Goal: Use online tool/utility: Utilize a website feature to perform a specific function

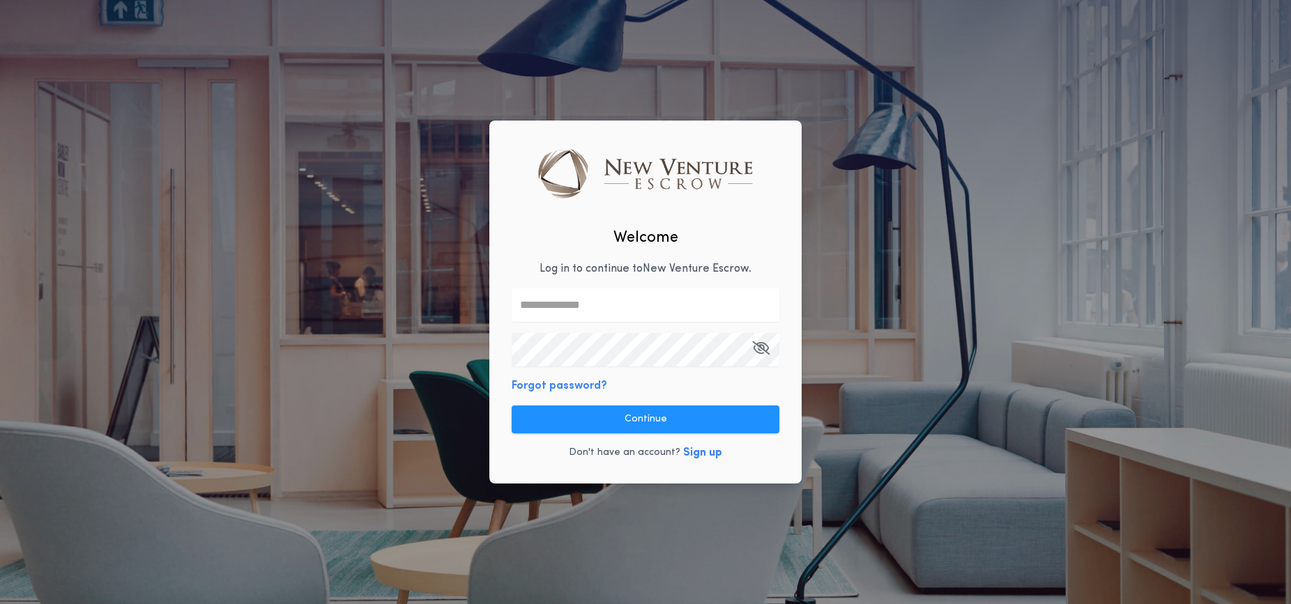
type input "**********"
click at [654, 418] on button "Continue" at bounding box center [646, 420] width 268 height 28
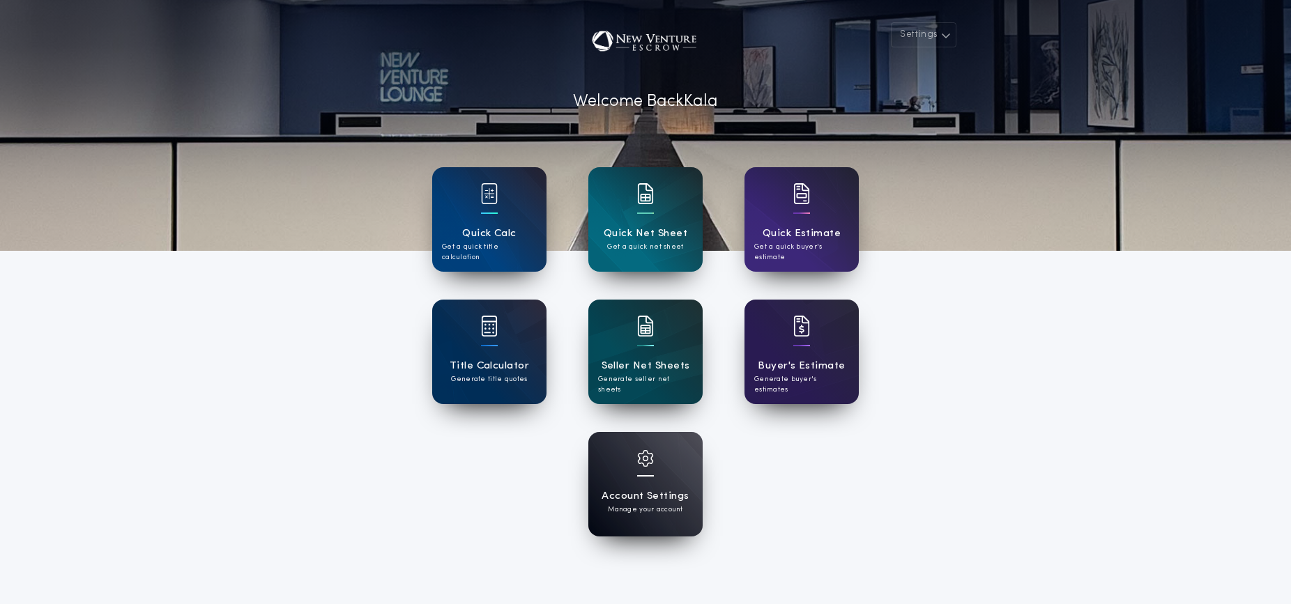
click at [664, 466] on div "Account Settings Manage your account" at bounding box center [645, 484] width 114 height 105
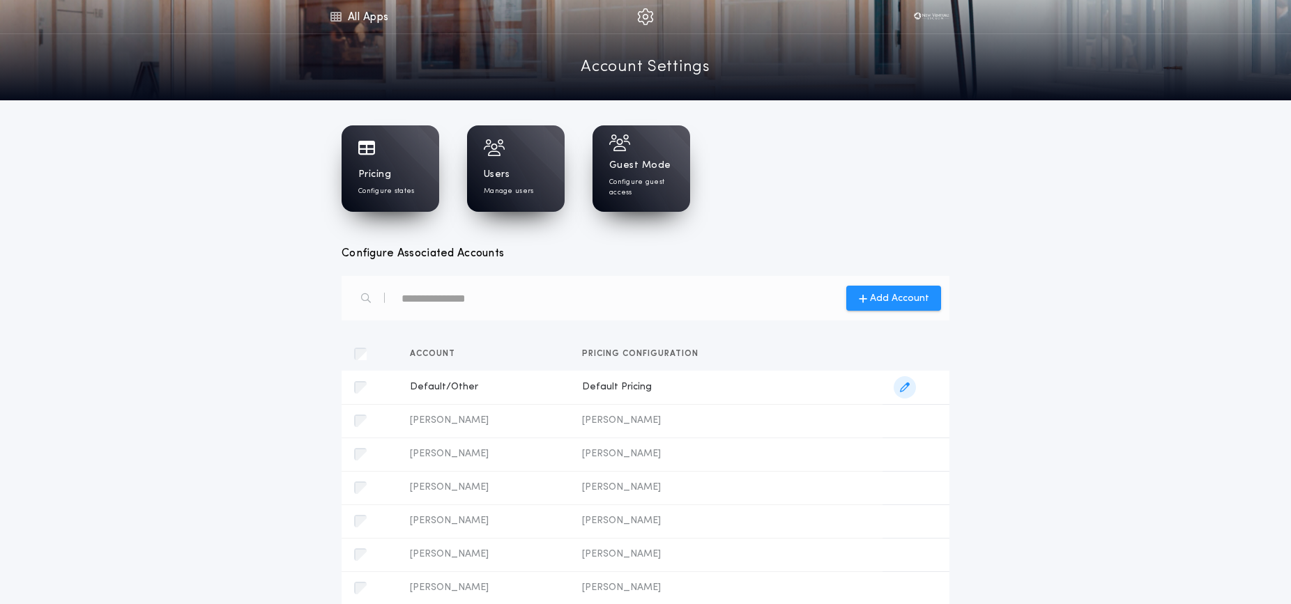
click at [524, 388] on span "Default/Other" at bounding box center [485, 388] width 150 height 14
click at [906, 392] on icon "button" at bounding box center [905, 388] width 10 height 10
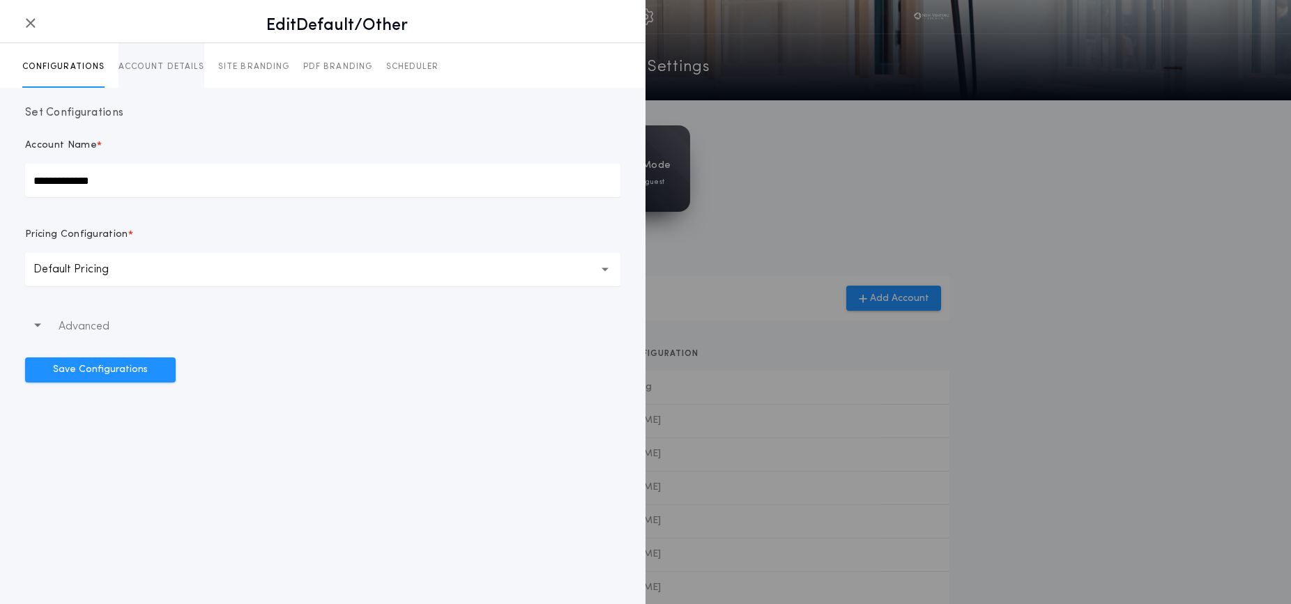
click at [188, 69] on p "ACCOUNT DETAILS" at bounding box center [162, 66] width 86 height 11
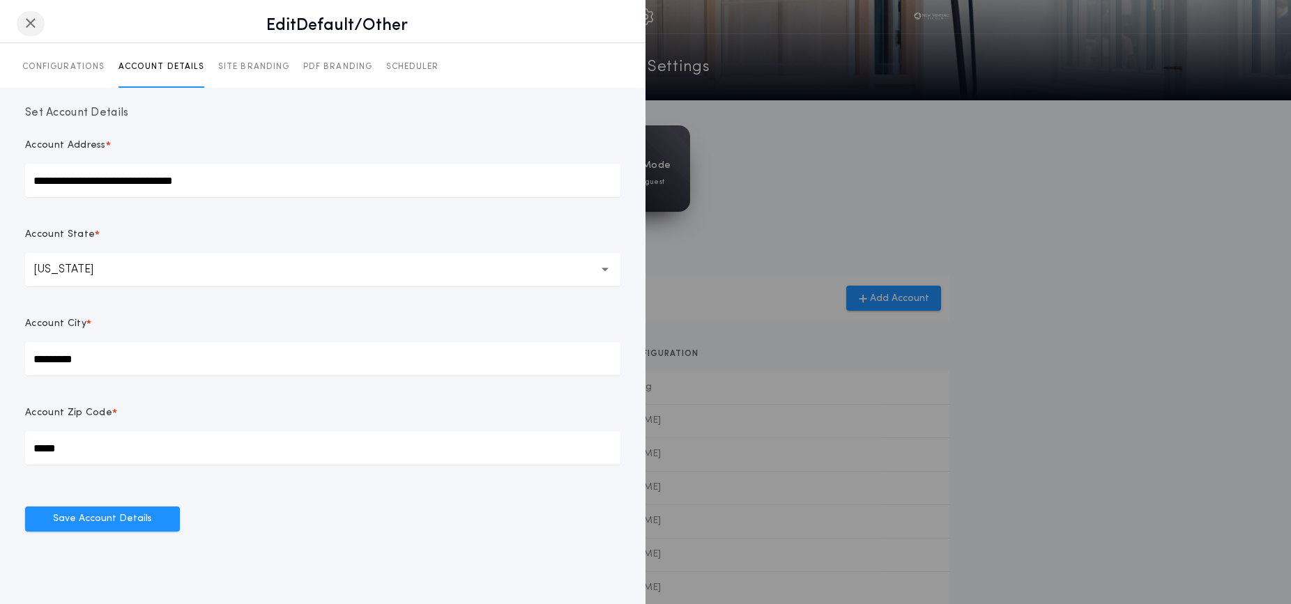
drag, startPoint x: 31, startPoint y: 22, endPoint x: 183, endPoint y: 74, distance: 160.7
click at [31, 23] on icon "button" at bounding box center [30, 23] width 11 height 1
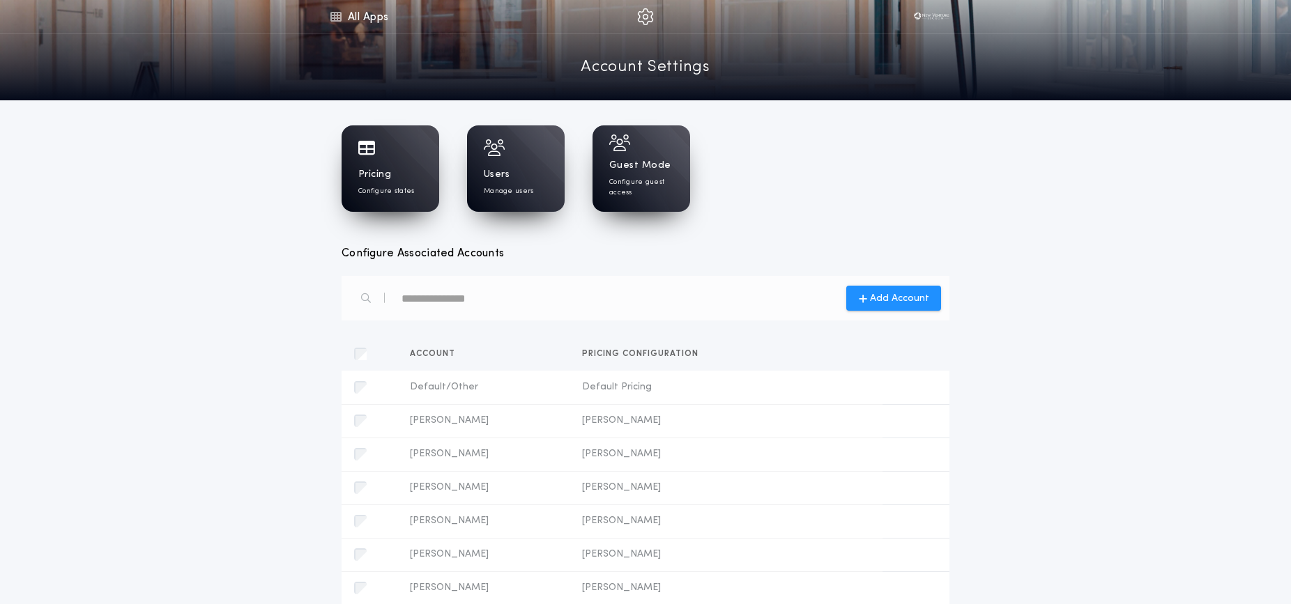
click at [370, 158] on div "Pricing Configure states" at bounding box center [391, 168] width 98 height 86
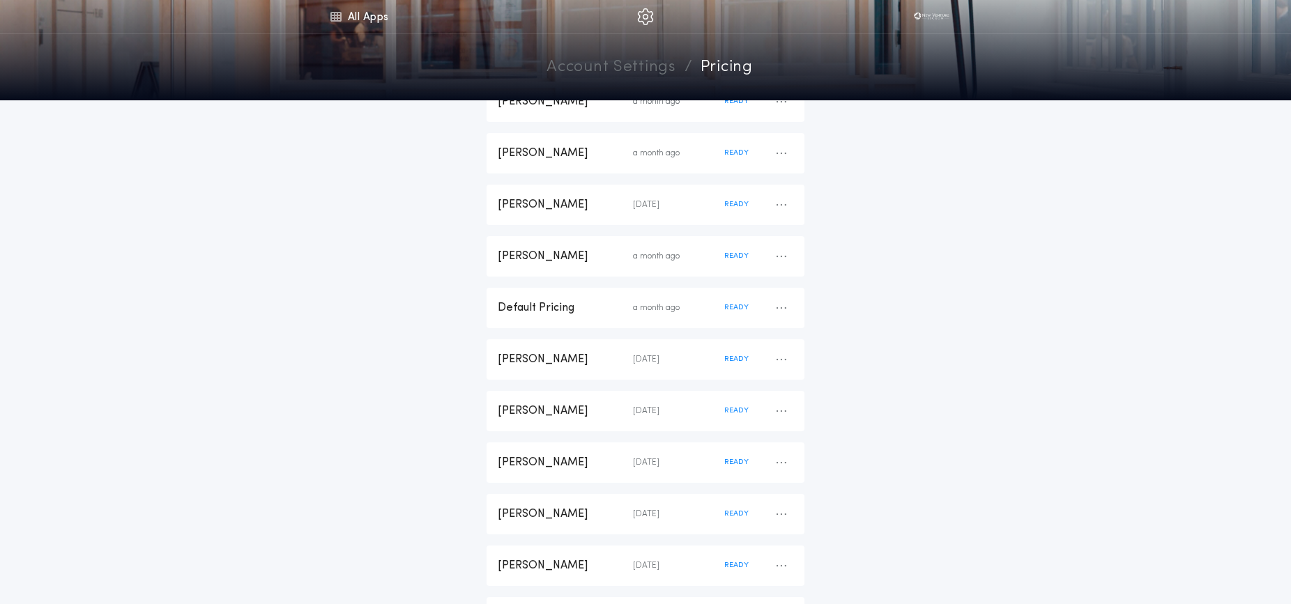
scroll to position [403, 0]
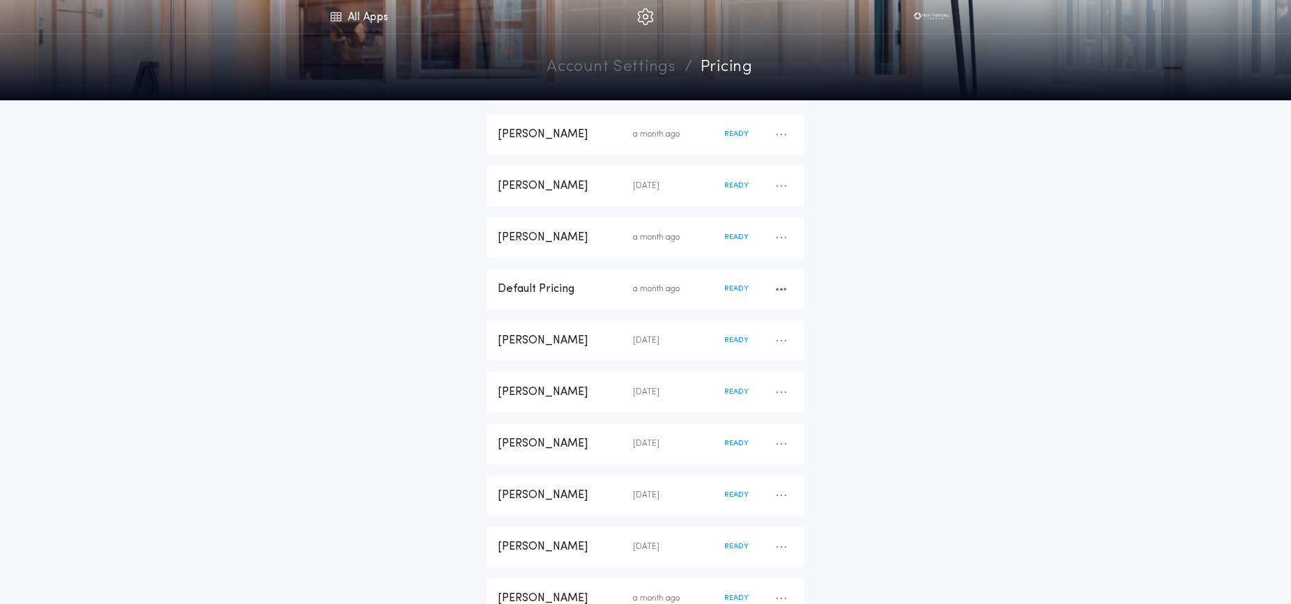
click at [561, 282] on div "Default Pricing" at bounding box center [565, 289] width 135 height 15
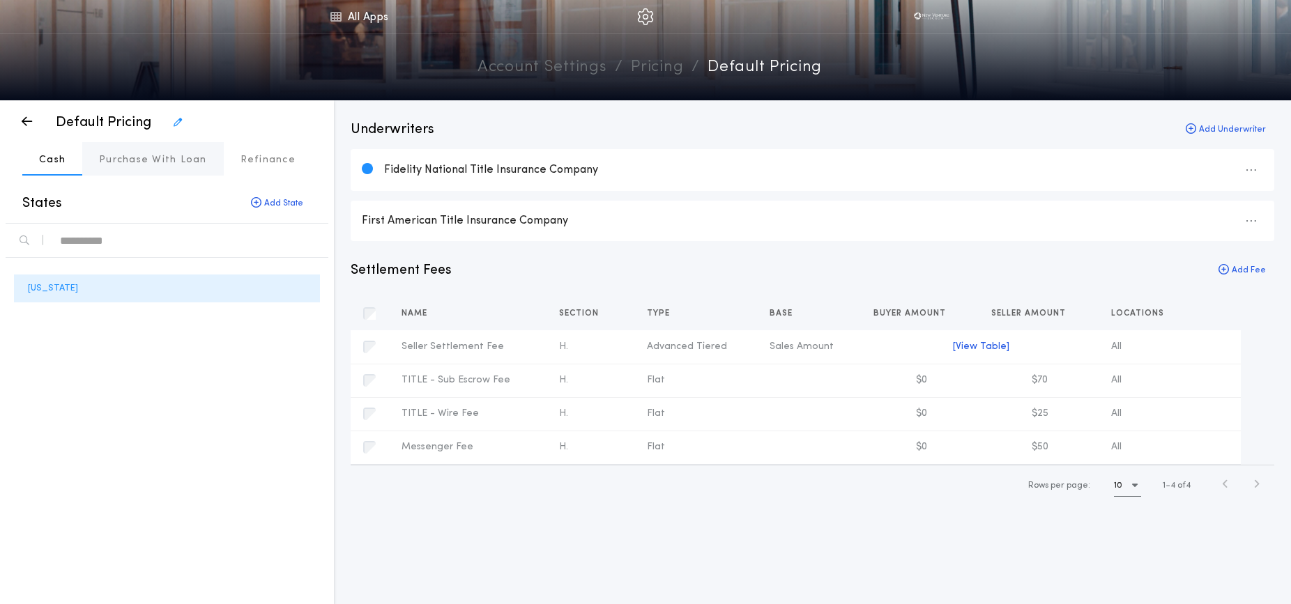
click at [160, 162] on p "Purchase With Loan" at bounding box center [153, 160] width 108 height 14
click at [59, 162] on p "Cash" at bounding box center [52, 160] width 26 height 14
click at [144, 164] on p "Purchase With Loan" at bounding box center [153, 160] width 108 height 14
click at [1251, 221] on icon "button" at bounding box center [1251, 220] width 10 height 1
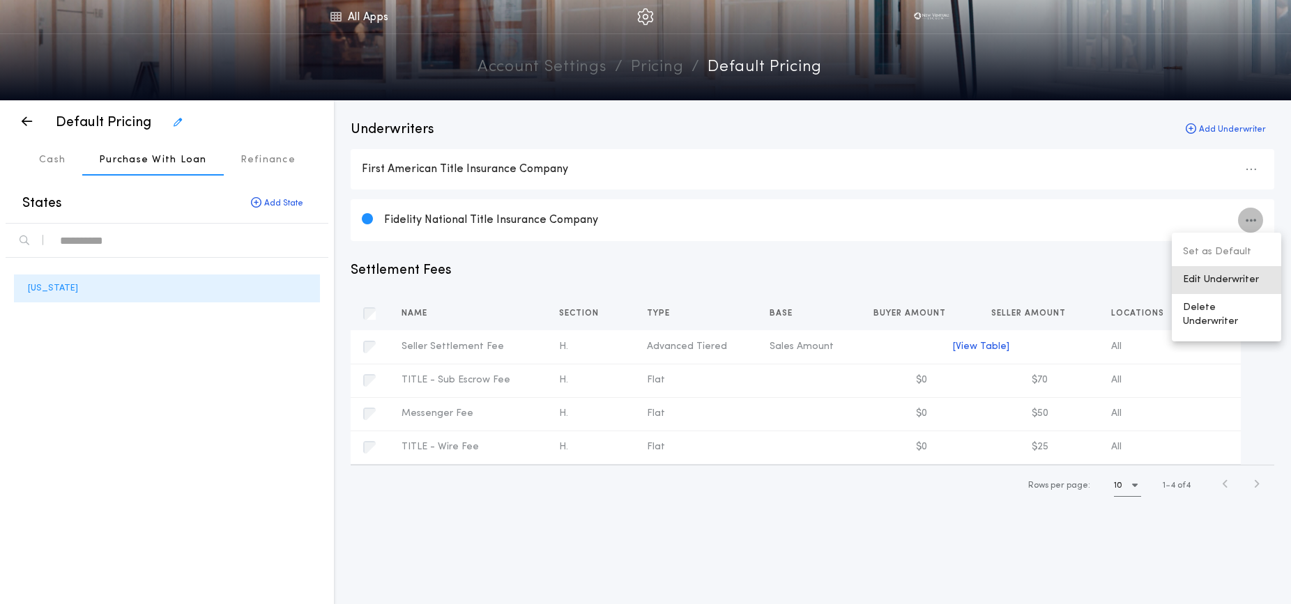
click at [1240, 282] on button "Edit Underwriter" at bounding box center [1226, 280] width 109 height 28
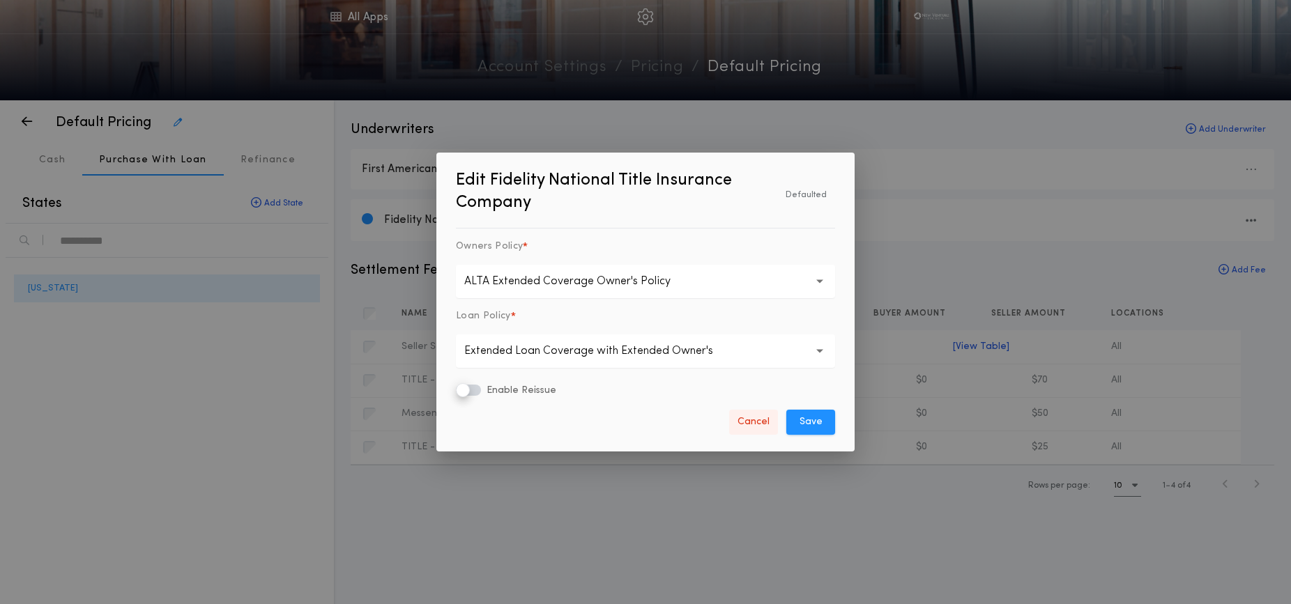
click at [752, 422] on button "Cancel" at bounding box center [753, 422] width 49 height 25
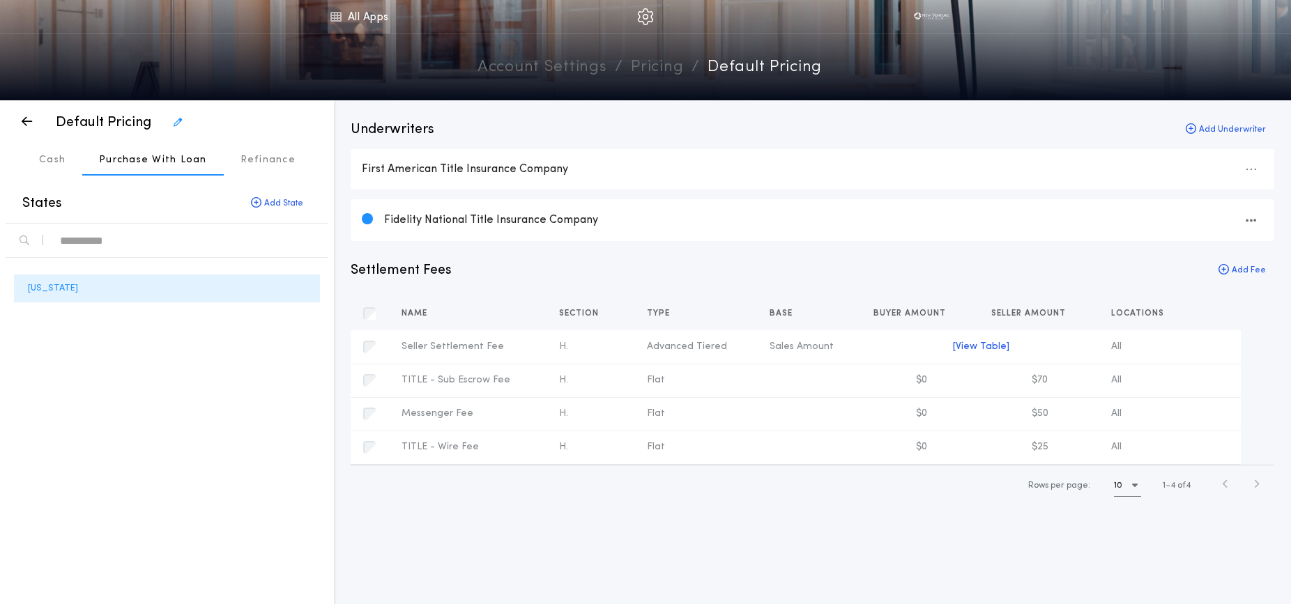
click at [349, 17] on link "All Apps" at bounding box center [359, 16] width 63 height 33
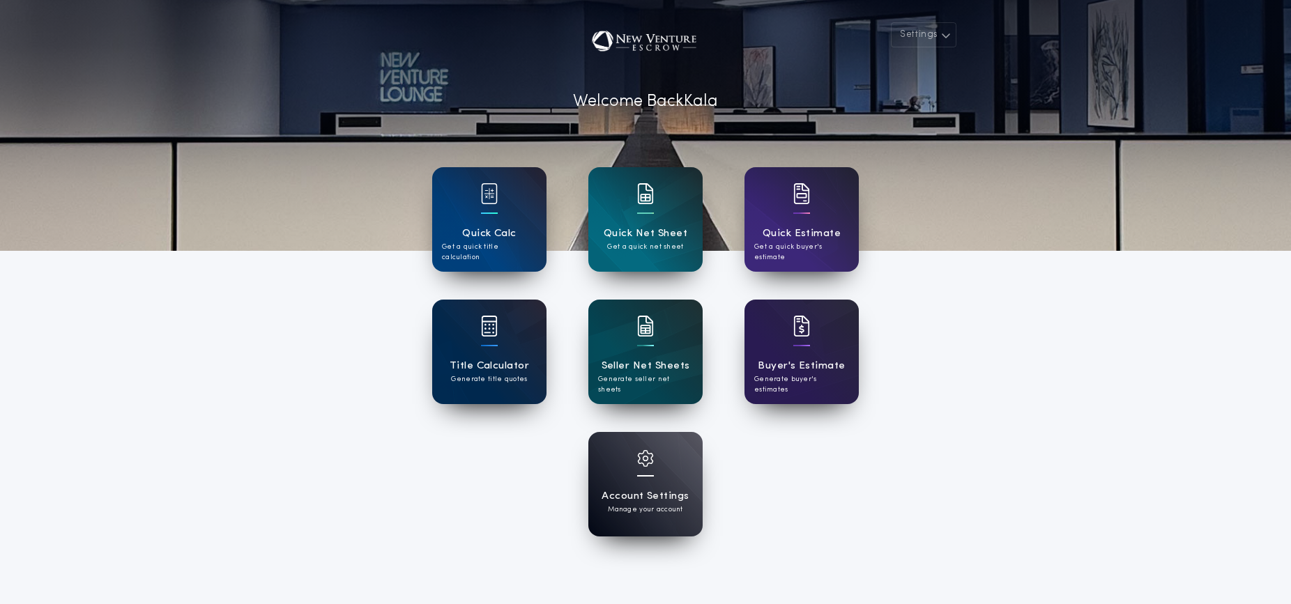
click at [482, 356] on div "Title Calculator Generate title quotes" at bounding box center [489, 352] width 114 height 105
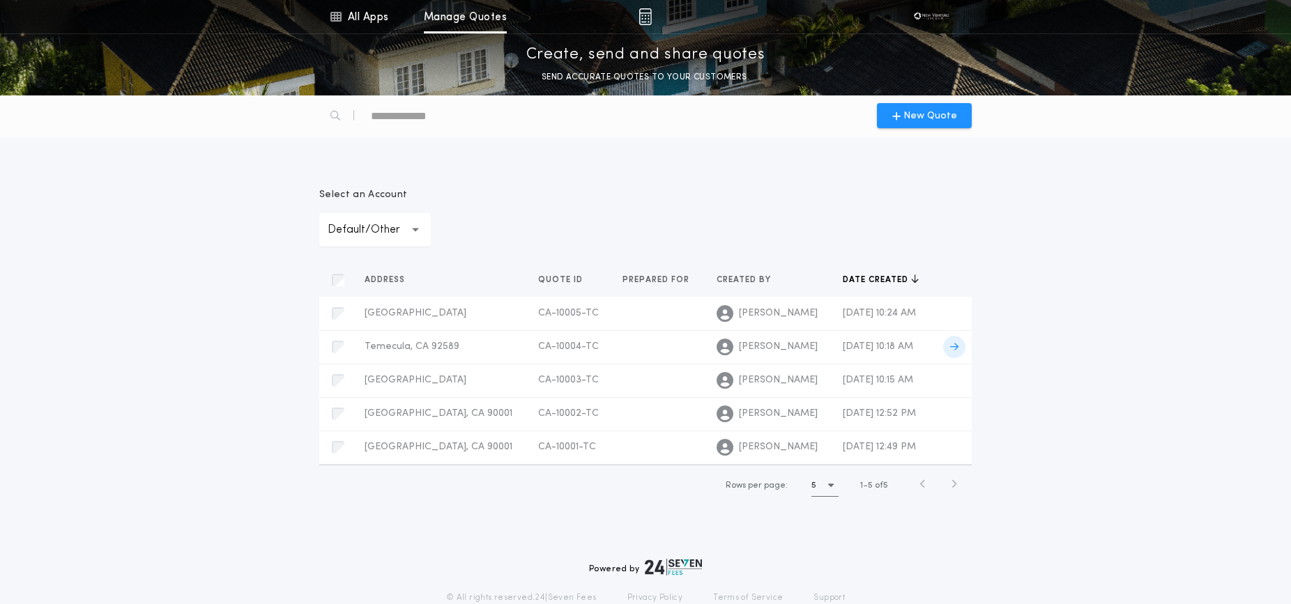
scroll to position [1, 0]
click at [371, 22] on link "All Apps" at bounding box center [359, 16] width 63 height 33
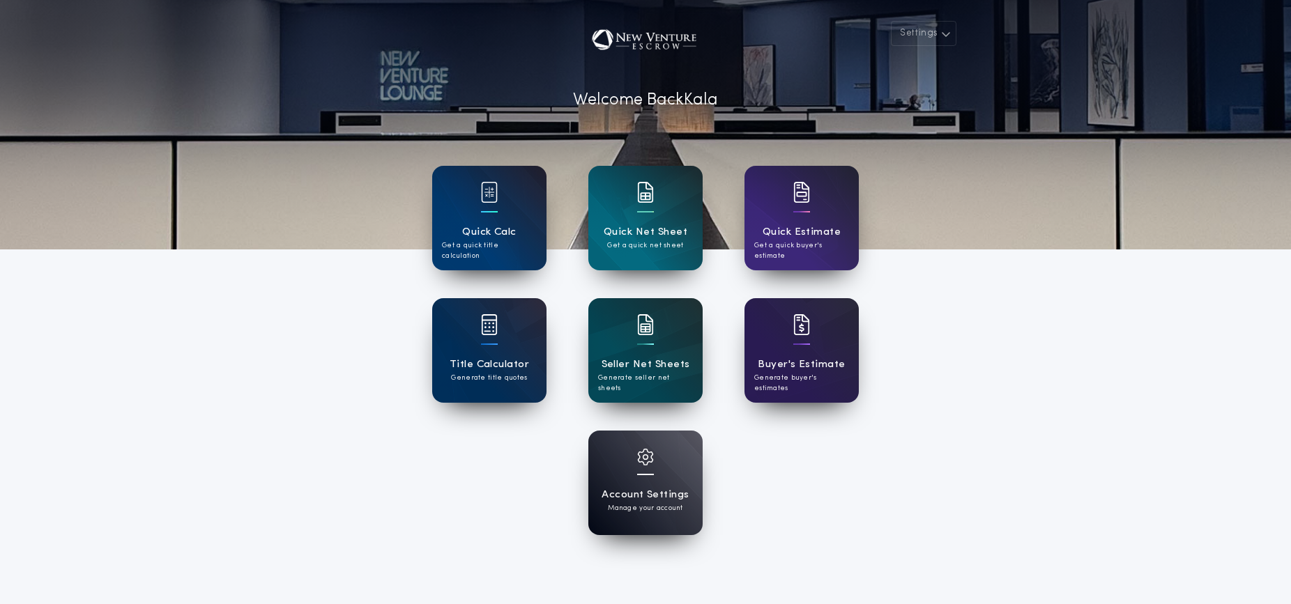
click at [486, 229] on h1 "Quick Calc" at bounding box center [489, 232] width 54 height 16
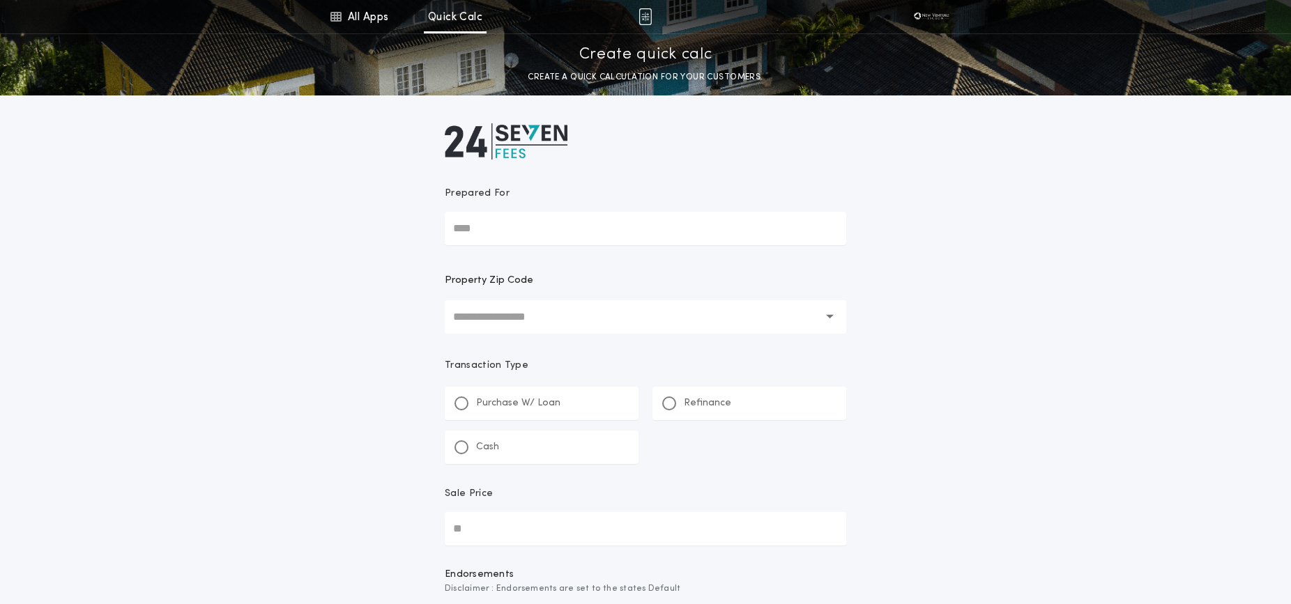
click at [486, 318] on input "text" at bounding box center [635, 316] width 365 height 33
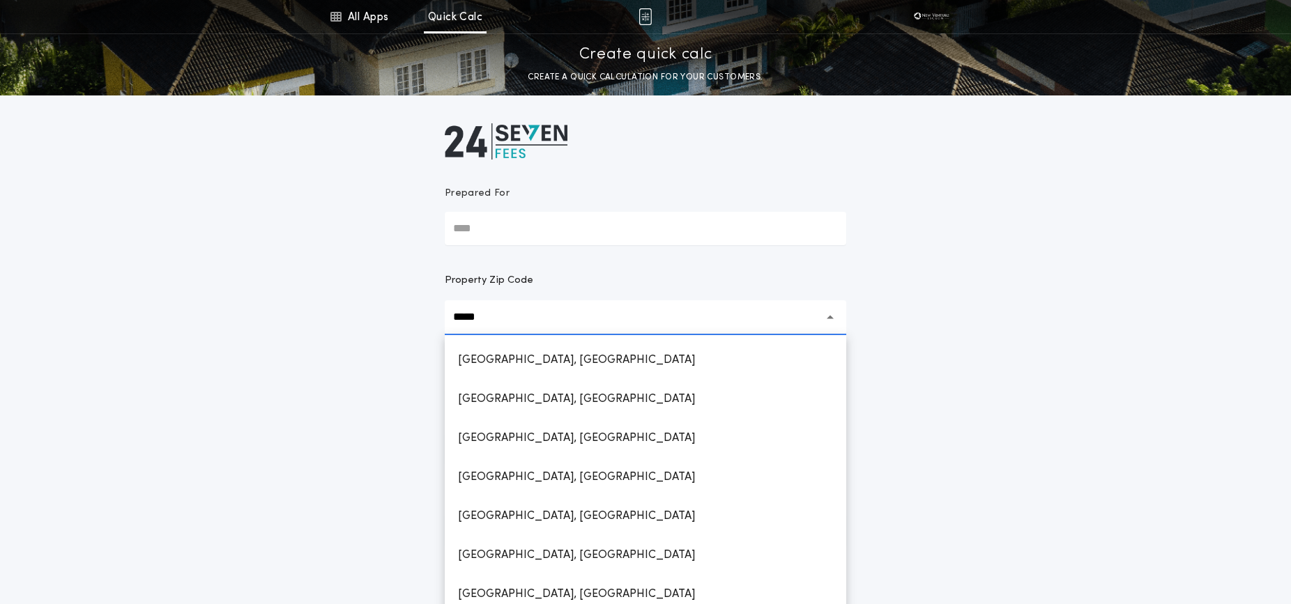
click at [525, 356] on h1 "[GEOGRAPHIC_DATA], [GEOGRAPHIC_DATA]" at bounding box center [576, 360] width 259 height 33
type input "**********"
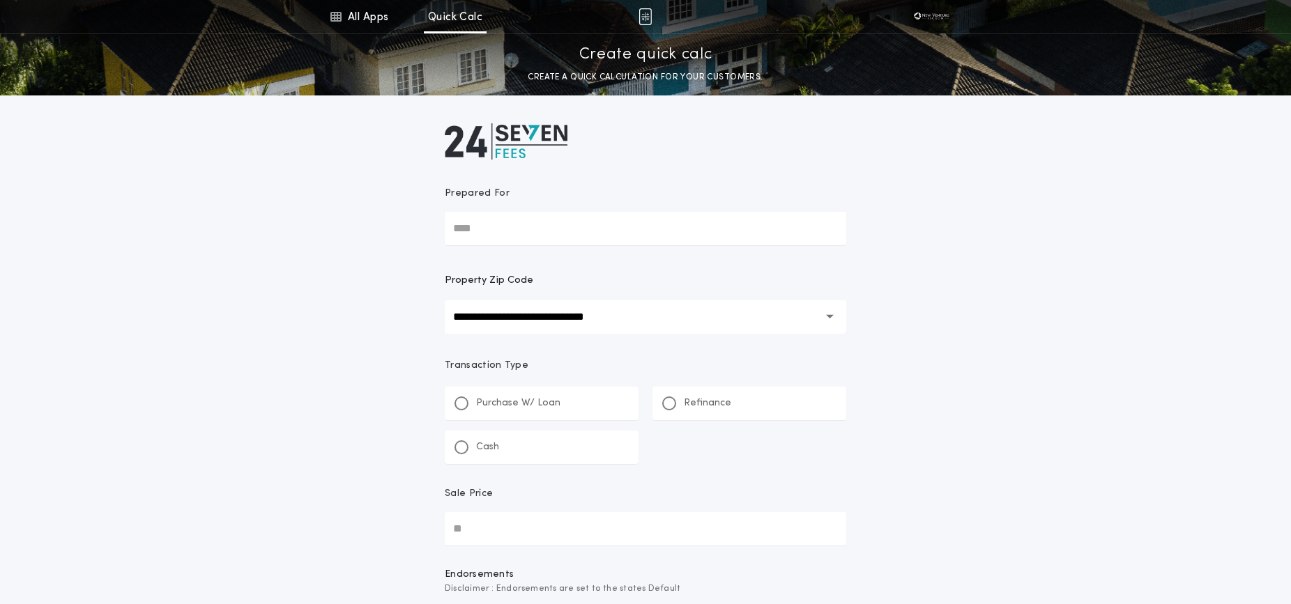
click at [495, 409] on p "Purchase W/ Loan" at bounding box center [518, 404] width 84 height 14
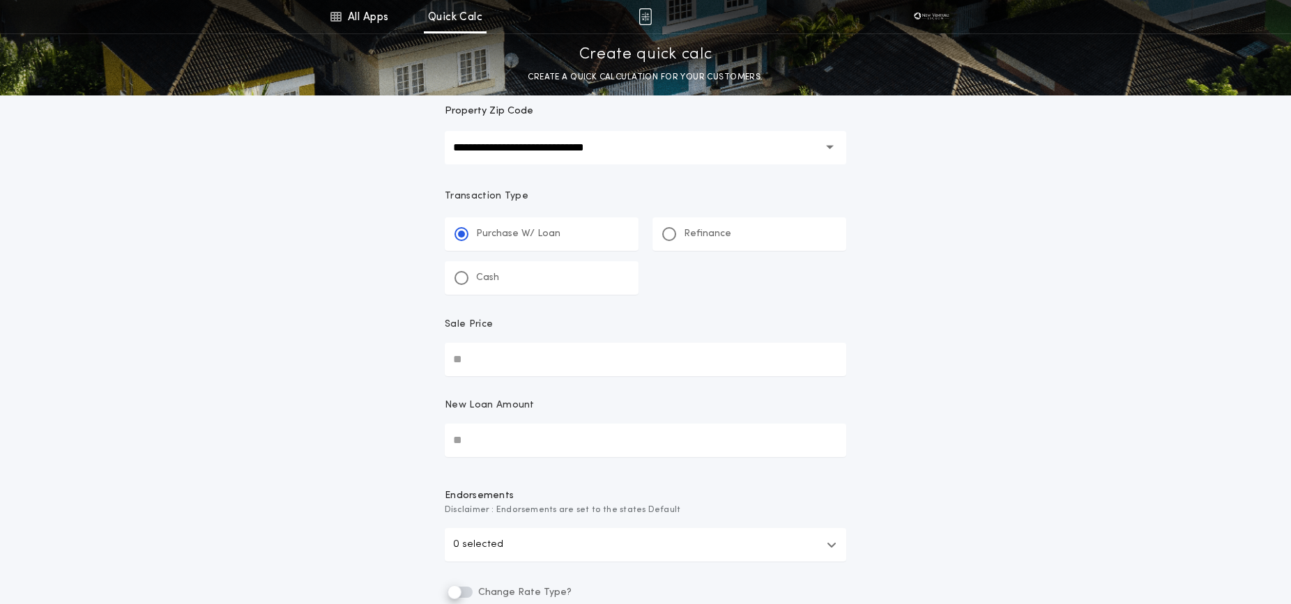
scroll to position [205, 0]
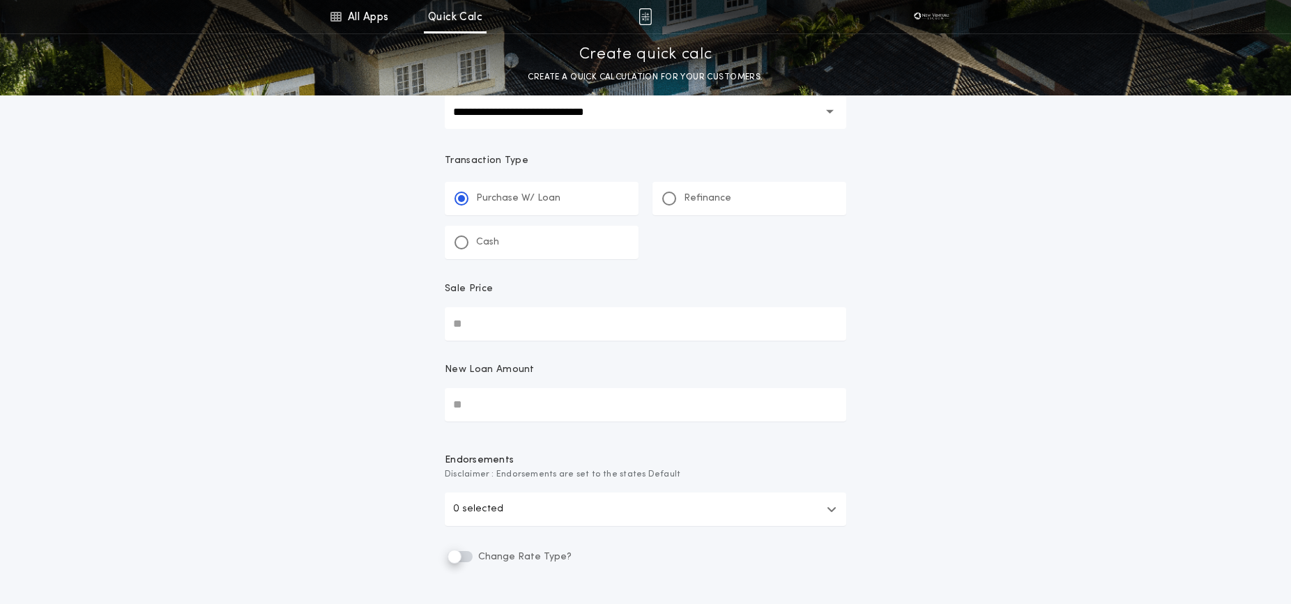
click at [489, 318] on input "Sale Price" at bounding box center [646, 323] width 402 height 33
type input "********"
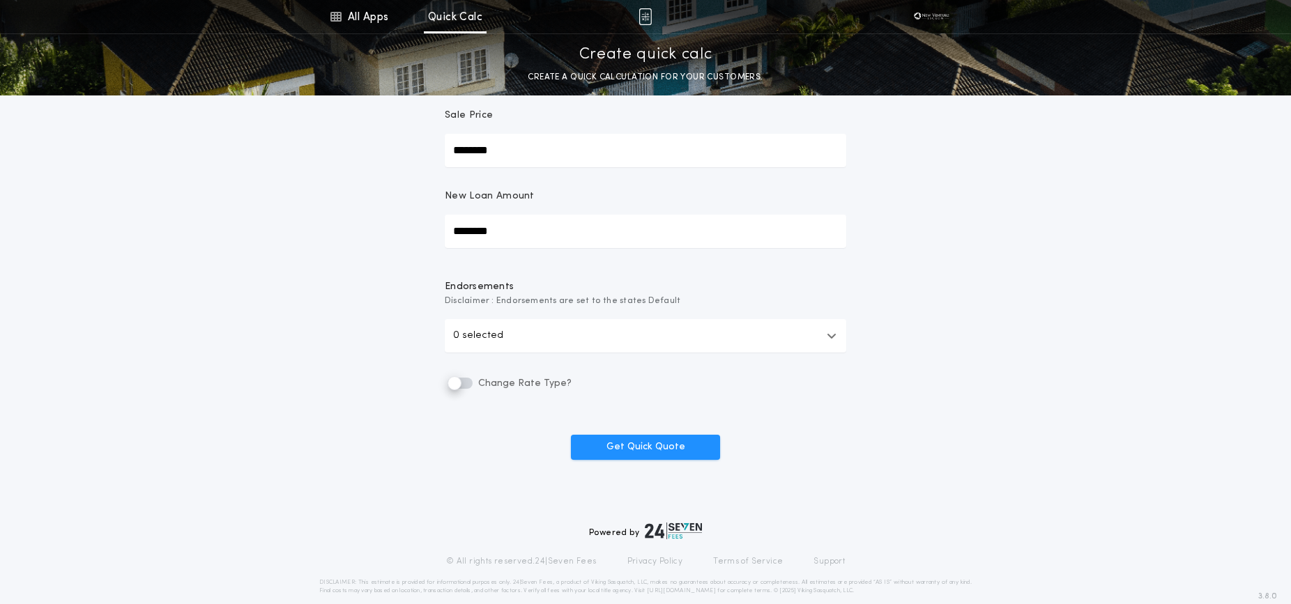
scroll to position [390, 0]
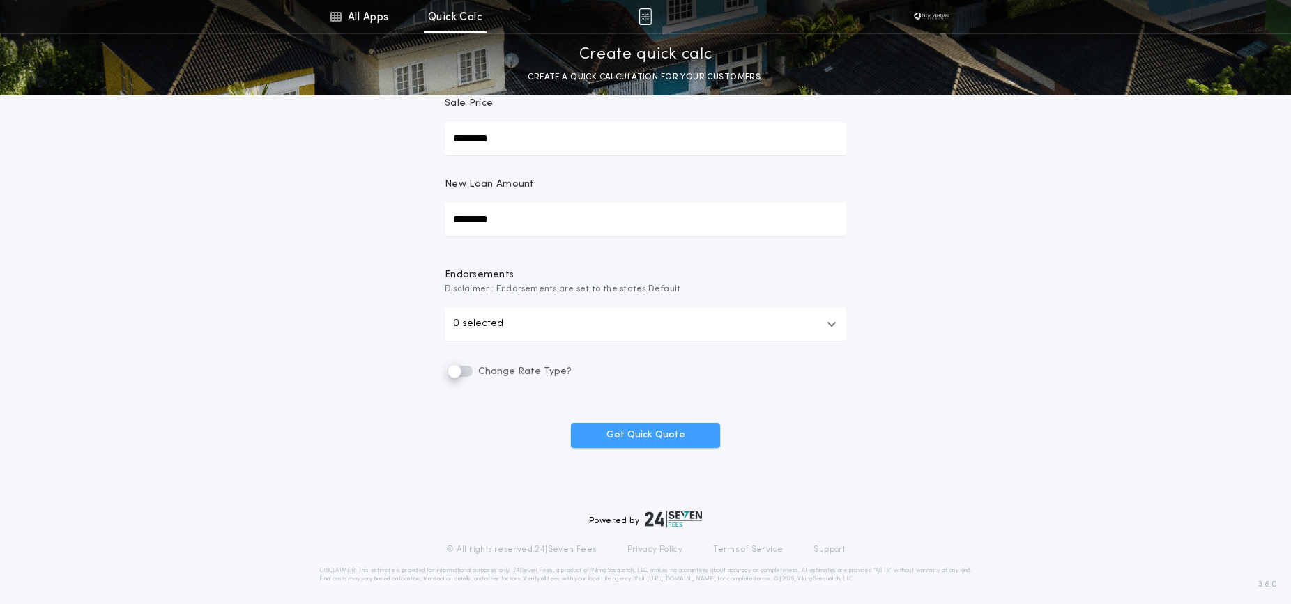
type input "********"
drag, startPoint x: 653, startPoint y: 429, endPoint x: 726, endPoint y: 431, distance: 72.5
click at [653, 429] on button "Get Quick Quote" at bounding box center [645, 435] width 149 height 25
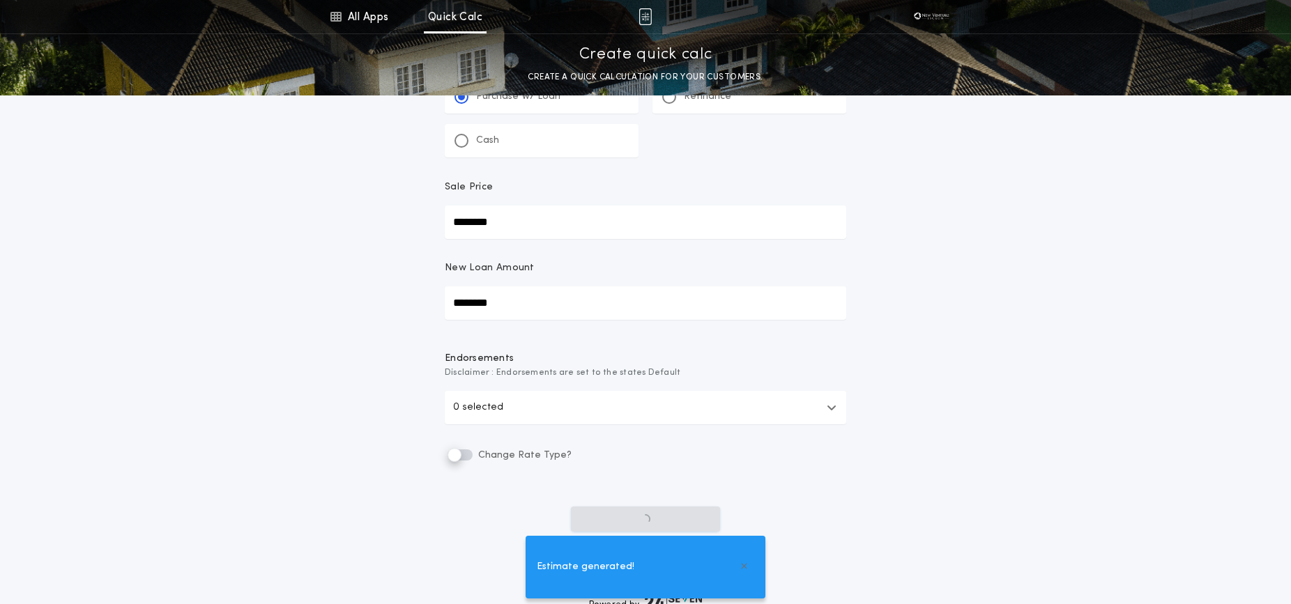
scroll to position [307, 0]
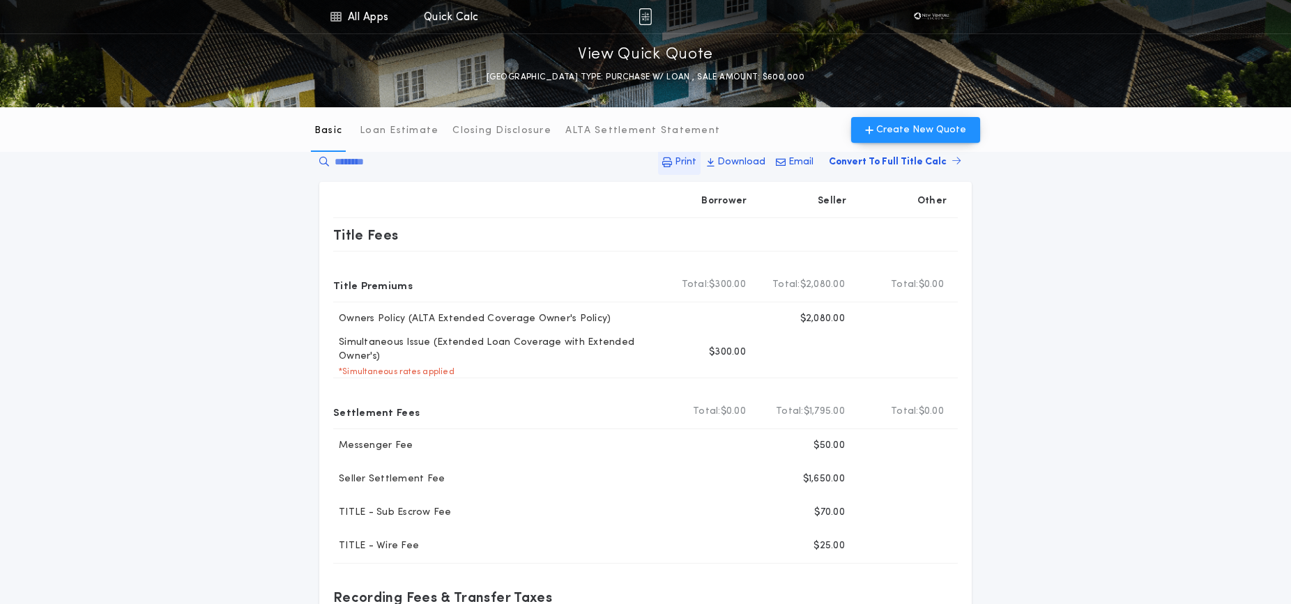
scroll to position [10, 0]
click at [690, 160] on p "Print" at bounding box center [686, 164] width 22 height 14
click at [351, 19] on link "All Apps" at bounding box center [359, 16] width 63 height 33
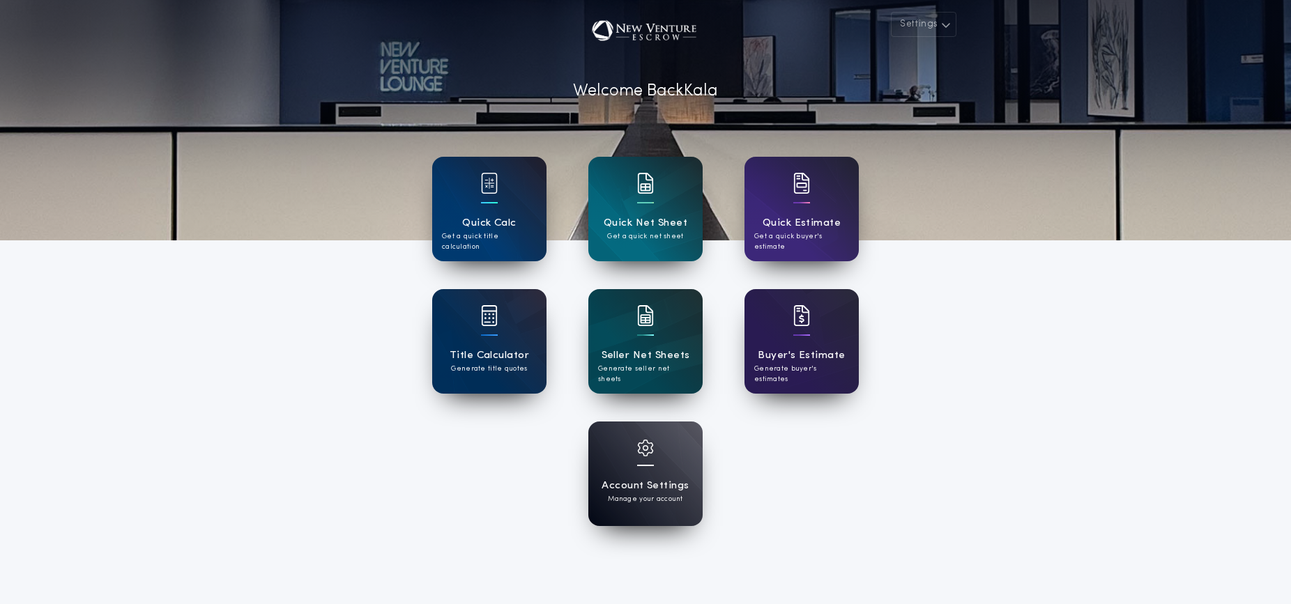
click at [488, 220] on h1 "Quick Calc" at bounding box center [489, 223] width 54 height 16
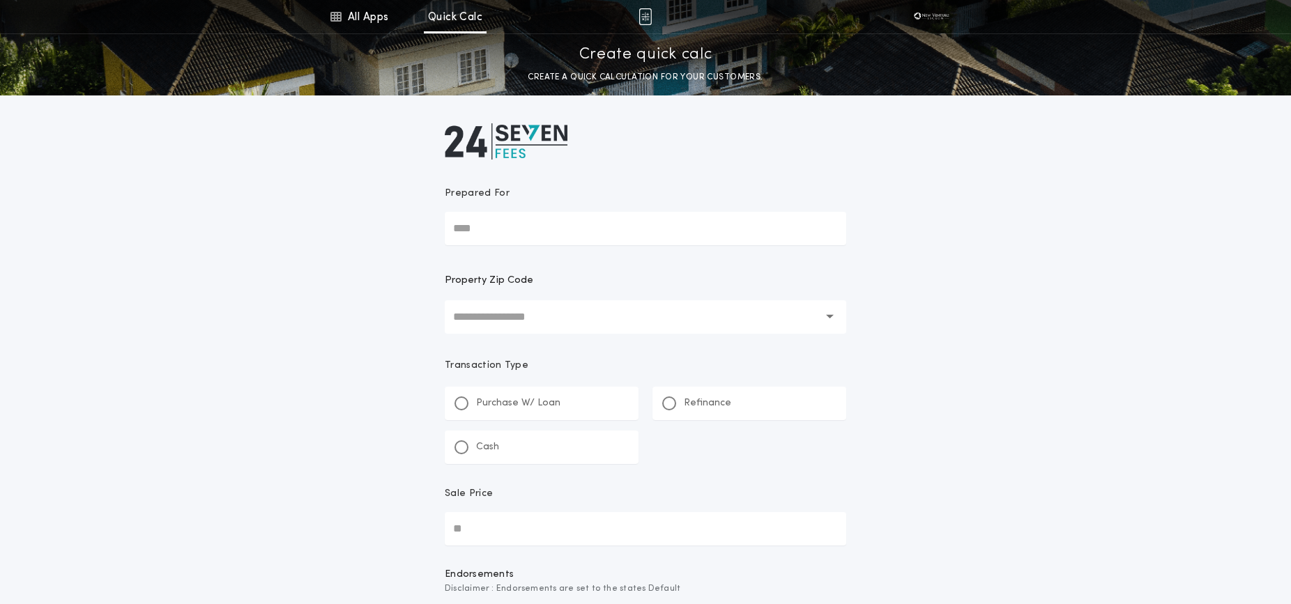
drag, startPoint x: 549, startPoint y: 320, endPoint x: 540, endPoint y: 317, distance: 9.7
click at [549, 320] on input "text" at bounding box center [635, 316] width 365 height 33
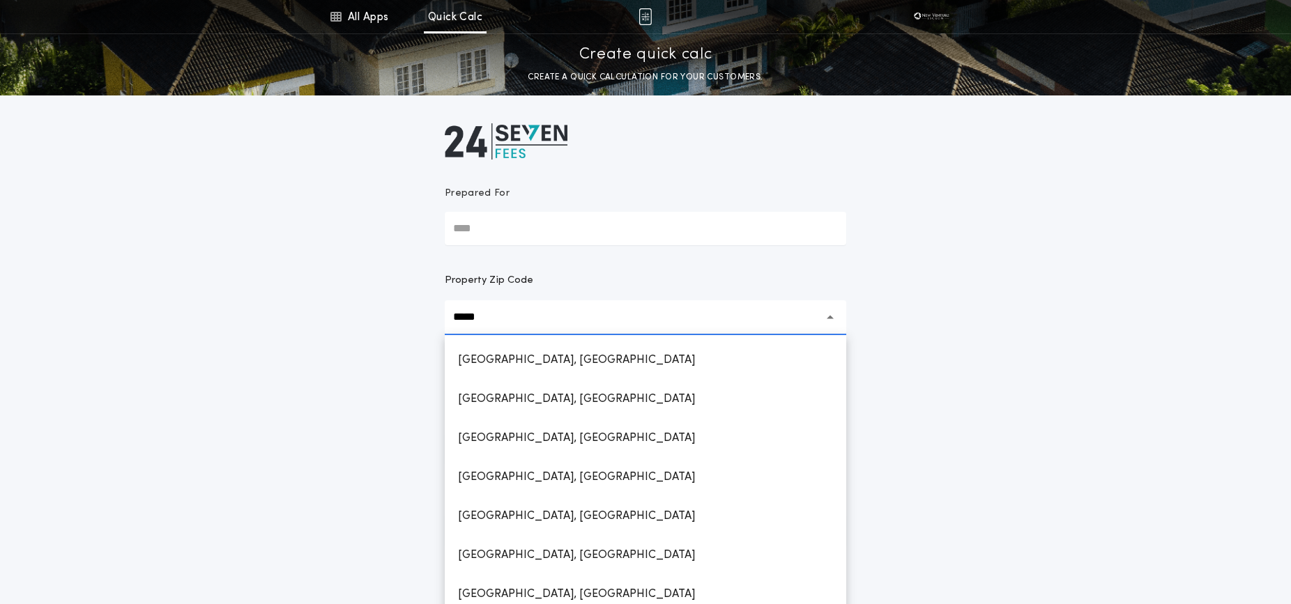
drag, startPoint x: 563, startPoint y: 361, endPoint x: 535, endPoint y: 356, distance: 28.3
click at [563, 361] on h1 "[GEOGRAPHIC_DATA], [GEOGRAPHIC_DATA]" at bounding box center [576, 360] width 259 height 33
type input "**********"
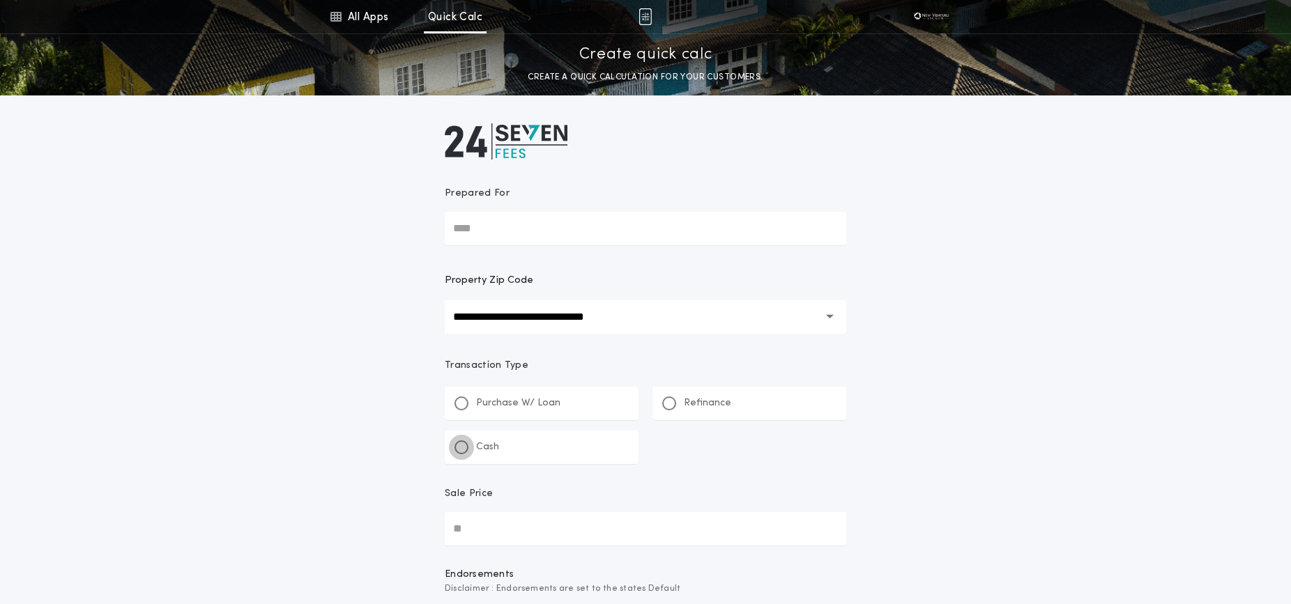
click at [460, 449] on div at bounding box center [461, 447] width 7 height 7
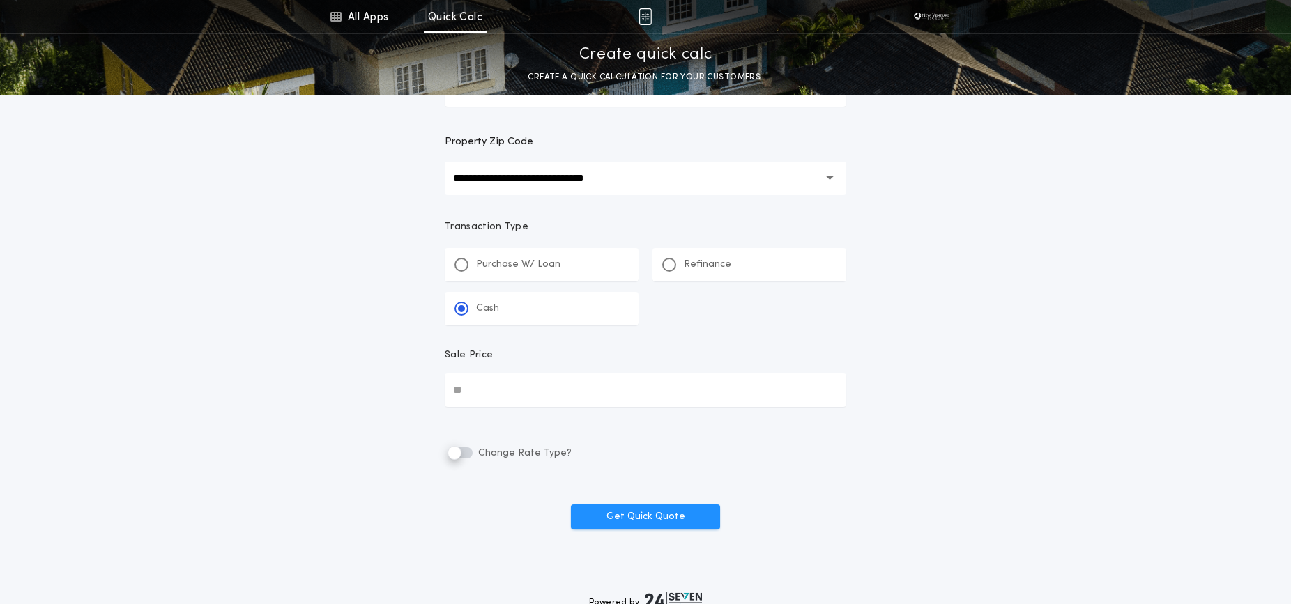
scroll to position [160, 0]
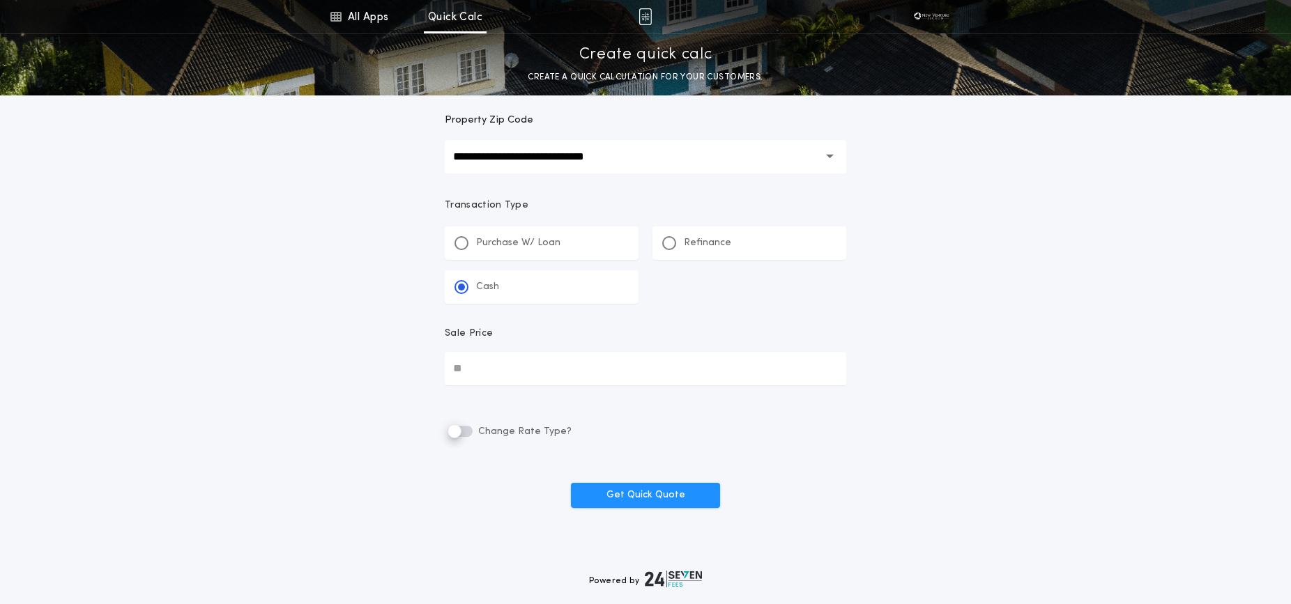
click at [633, 369] on input "Sale Price" at bounding box center [646, 368] width 402 height 33
type input "**"
drag, startPoint x: 460, startPoint y: 365, endPoint x: 414, endPoint y: 358, distance: 46.5
click at [427, 362] on div "**********" at bounding box center [645, 182] width 1291 height 685
type input "********"
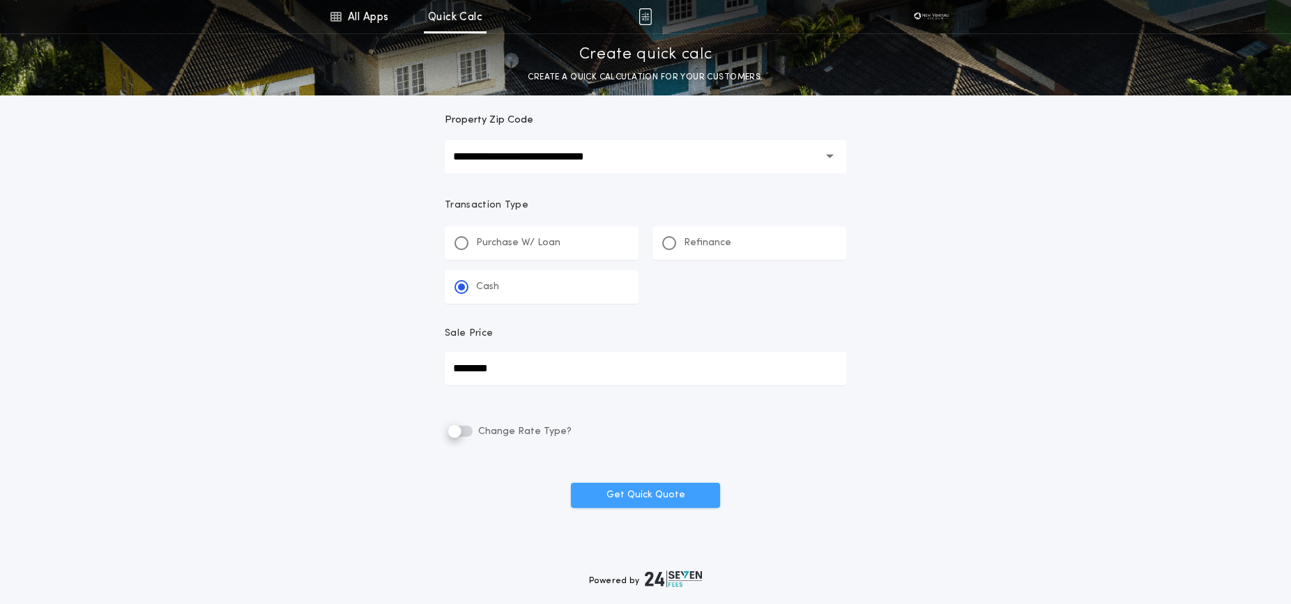
click at [672, 497] on button "Get Quick Quote" at bounding box center [645, 495] width 149 height 25
